Goal: Navigation & Orientation: Find specific page/section

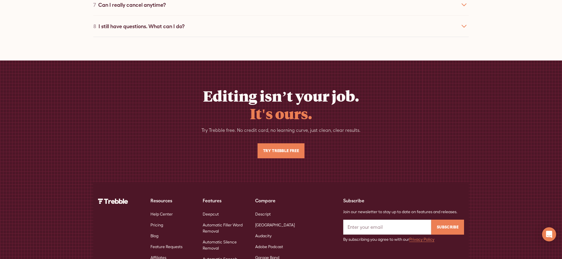
scroll to position [2582, 0]
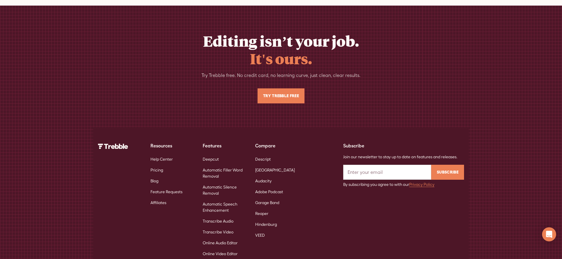
click at [220, 199] on link "Automatic Speech Enhancement" at bounding box center [224, 207] width 43 height 17
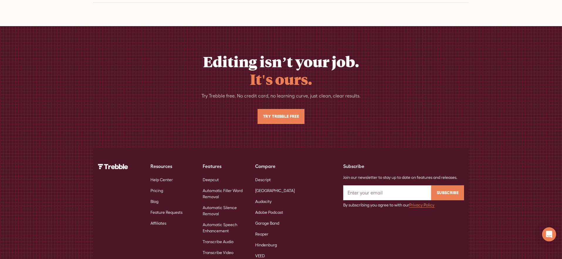
scroll to position [1898, 0]
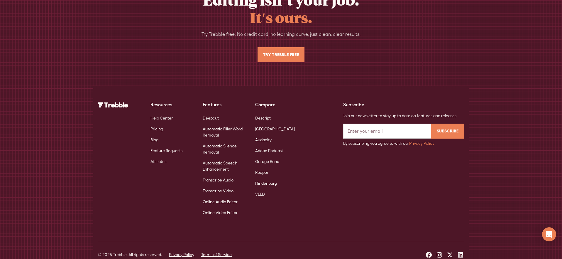
click at [215, 141] on link "Automatic Silence Removal" at bounding box center [224, 149] width 43 height 17
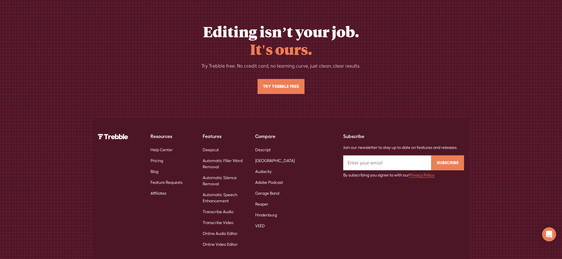
scroll to position [1890, 0]
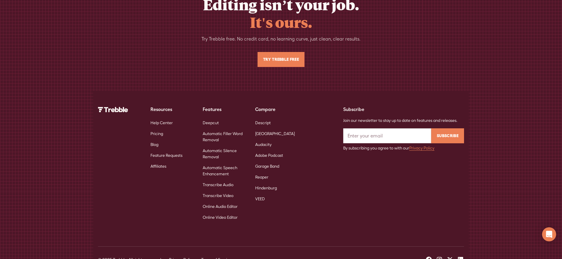
click at [215, 128] on link "Automatic Filler Word Removal" at bounding box center [224, 136] width 43 height 17
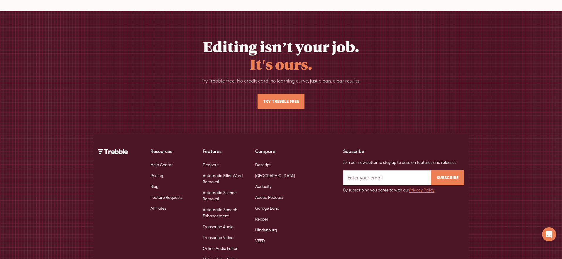
scroll to position [1898, 0]
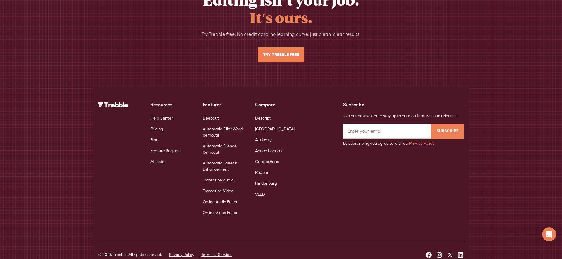
click at [213, 113] on link "Deepcut" at bounding box center [211, 118] width 16 height 11
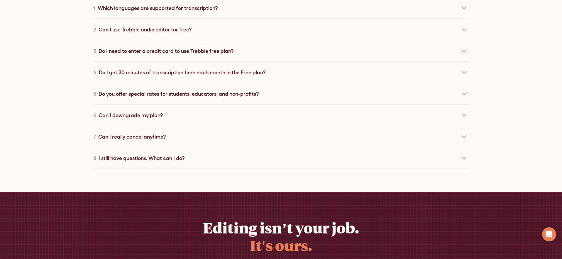
scroll to position [2960, 0]
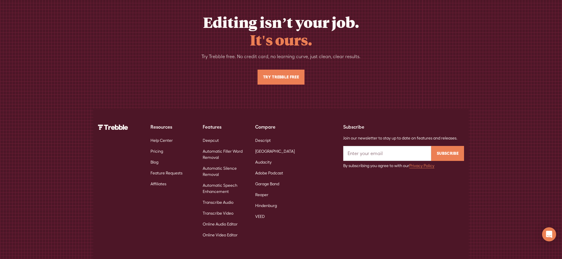
click at [230, 197] on link "Transcribe Audio" at bounding box center [218, 202] width 31 height 11
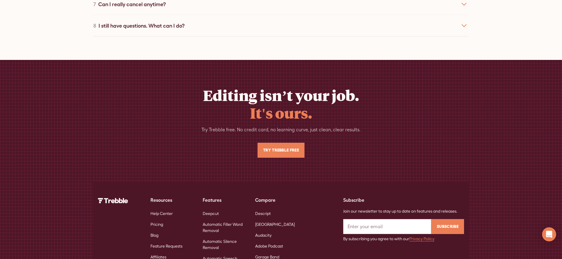
scroll to position [2582, 0]
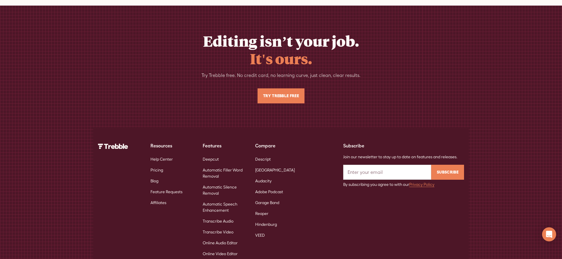
click at [228, 227] on link "Transcribe Video" at bounding box center [218, 232] width 31 height 11
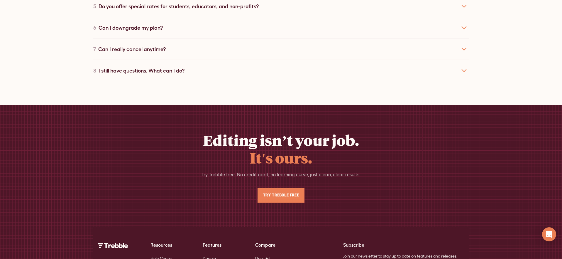
scroll to position [2582, 0]
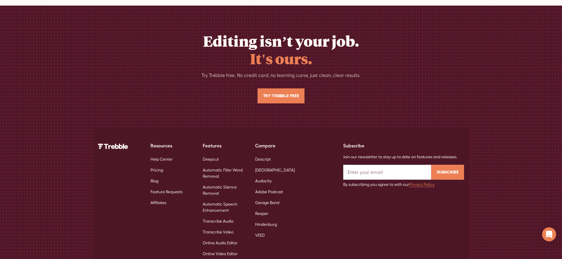
click at [227, 237] on link "Online Audio Editor" at bounding box center [220, 242] width 35 height 11
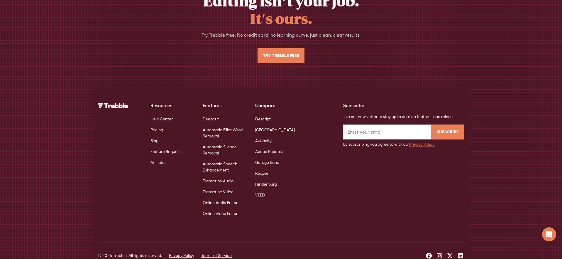
click at [225, 208] on link "Online Video Editor" at bounding box center [220, 213] width 35 height 11
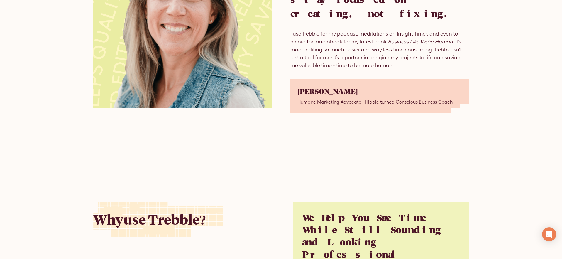
scroll to position [1059, 0]
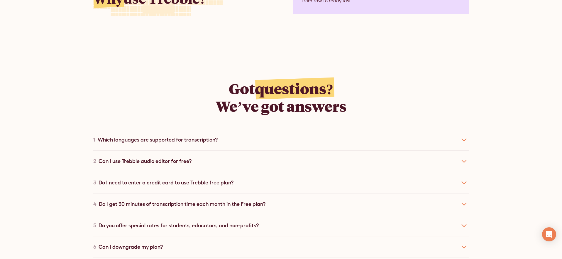
scroll to position [2209, 0]
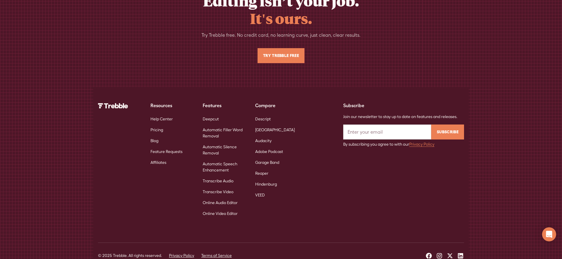
click at [209, 114] on link "Deepcut" at bounding box center [211, 119] width 16 height 11
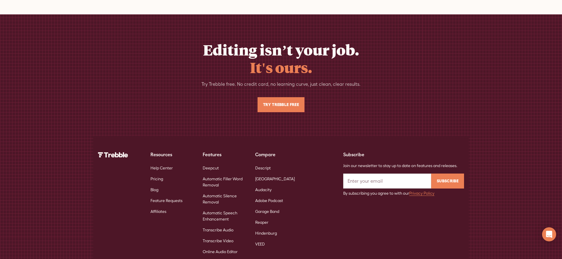
scroll to position [2933, 0]
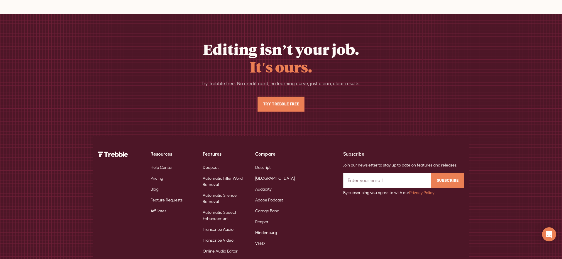
click at [262, 162] on link "Descript" at bounding box center [263, 167] width 16 height 11
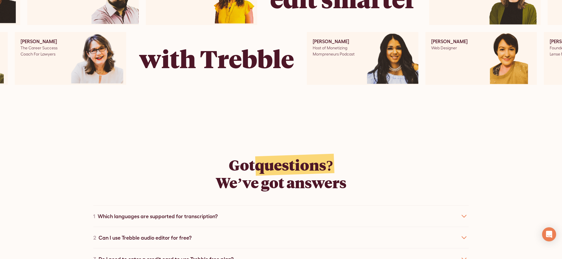
scroll to position [2509, 0]
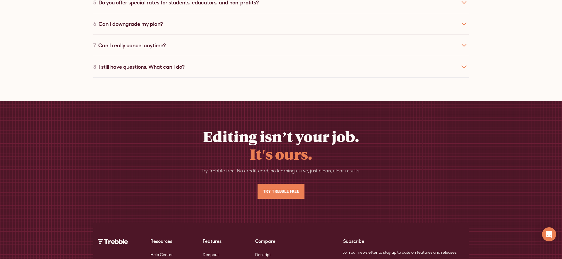
scroll to position [2936, 0]
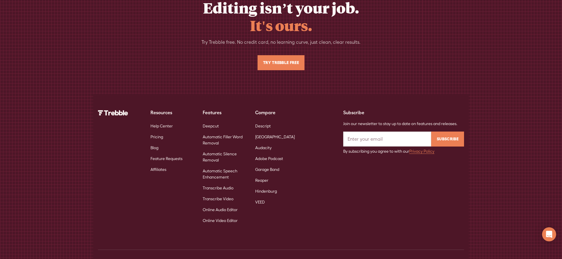
click at [224, 204] on link "Online Audio Editor" at bounding box center [220, 209] width 35 height 11
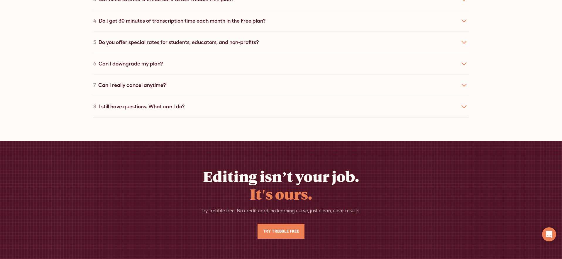
scroll to position [2209, 0]
